Goal: Navigation & Orientation: Find specific page/section

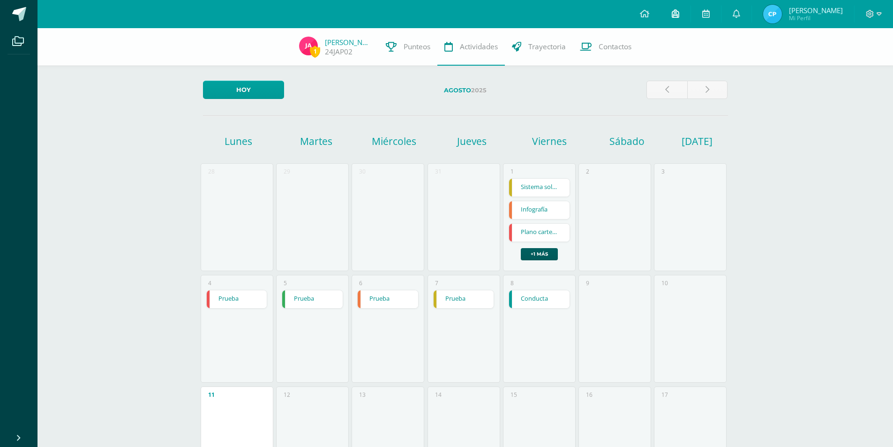
scroll to position [141, 0]
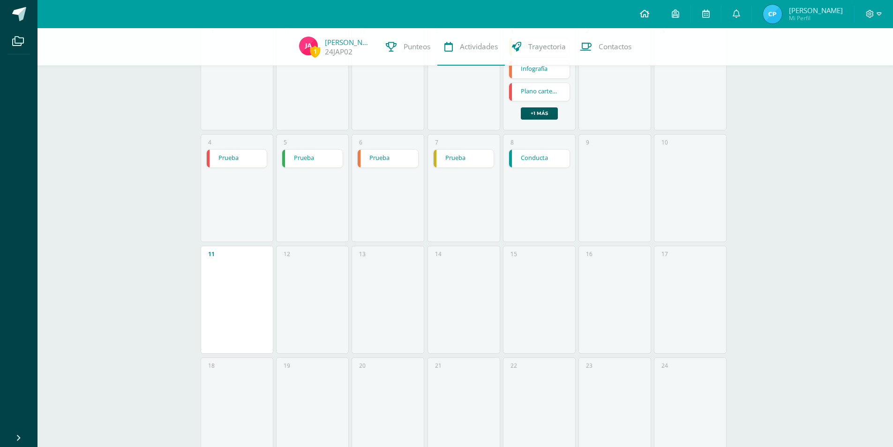
click at [655, 13] on link at bounding box center [645, 14] width 32 height 28
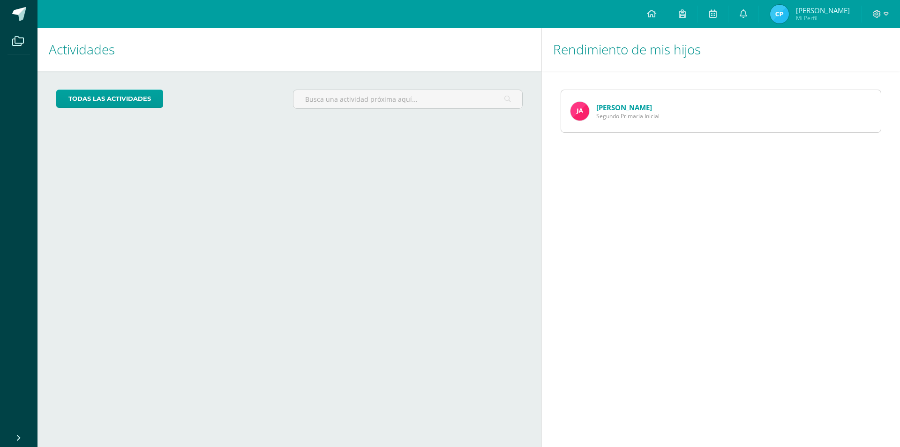
click at [630, 106] on link "[PERSON_NAME]" at bounding box center [624, 107] width 56 height 9
